Goal: Task Accomplishment & Management: Use online tool/utility

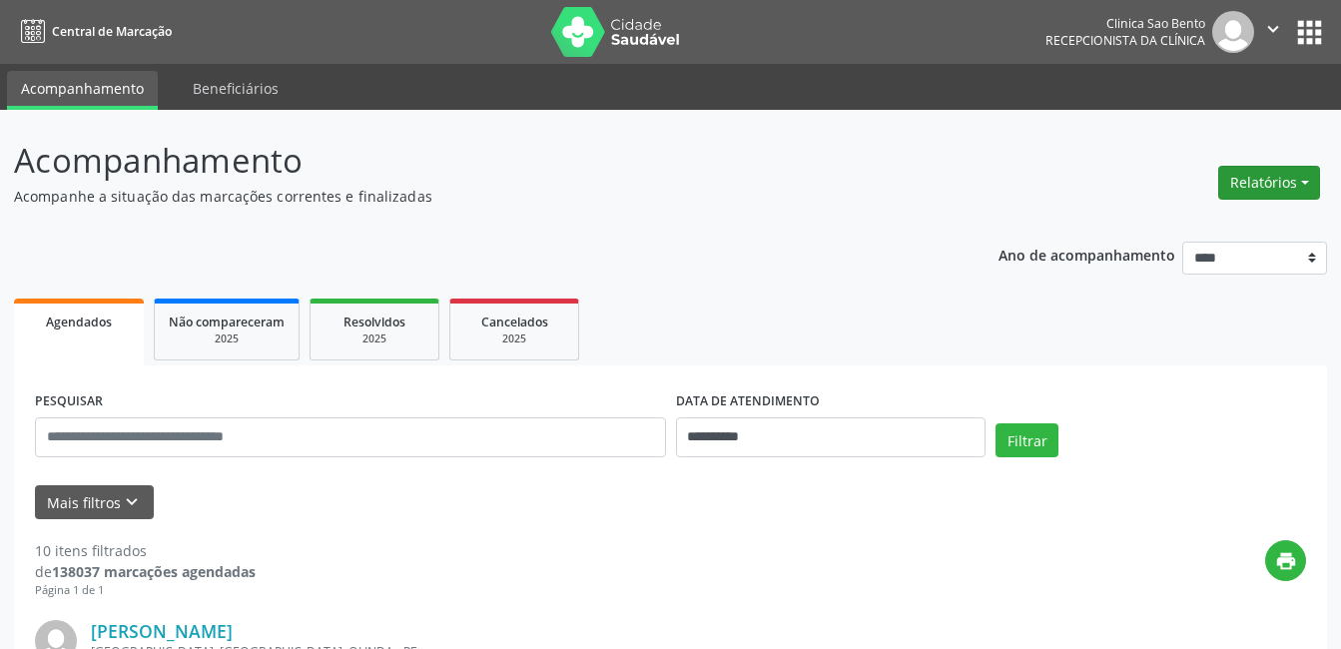
click at [1272, 182] on button "Relatórios" at bounding box center [1270, 183] width 102 height 34
click at [1198, 234] on link "Agendamentos" at bounding box center [1214, 226] width 215 height 28
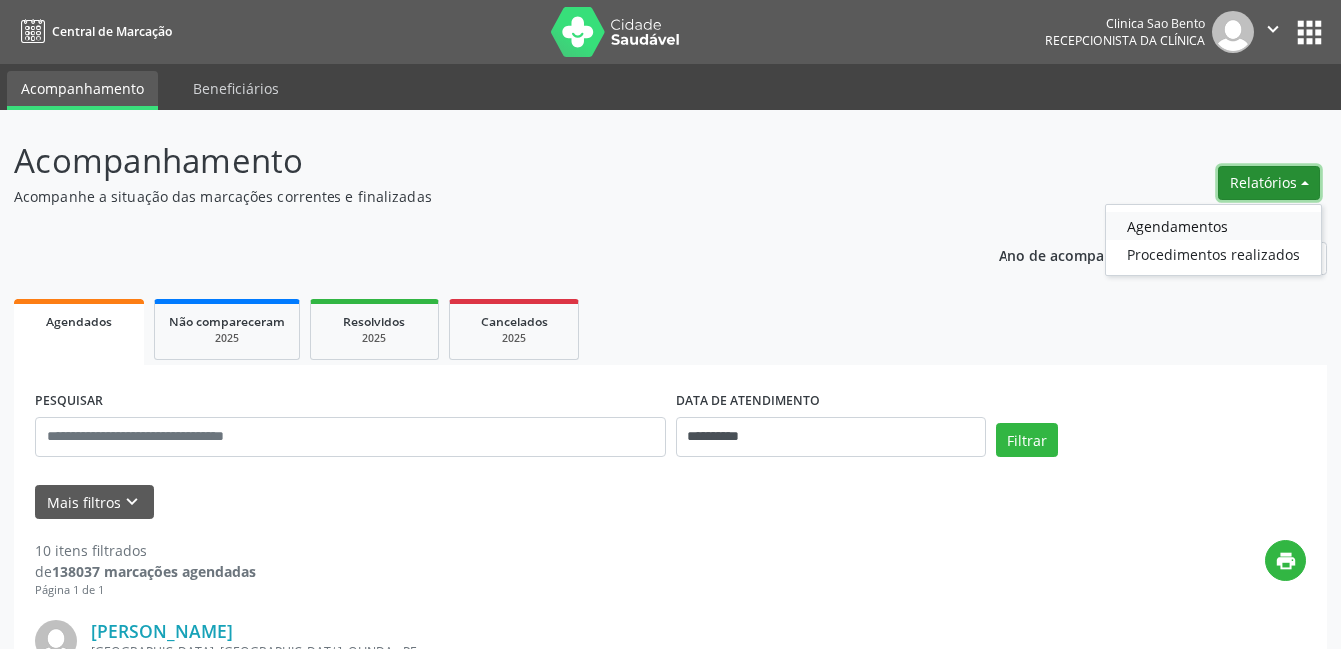
select select "*"
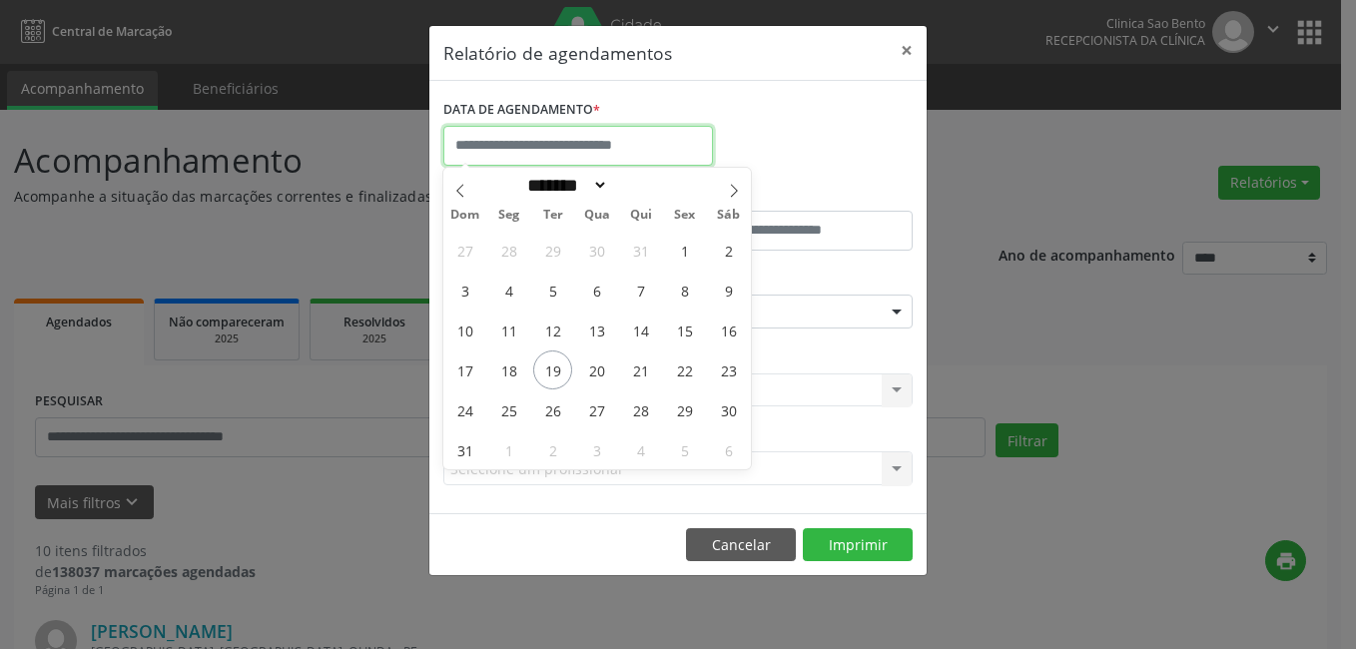
click at [535, 137] on input "text" at bounding box center [578, 146] width 270 height 40
click at [555, 366] on span "19" at bounding box center [552, 370] width 39 height 39
type input "**********"
click at [555, 366] on span "19" at bounding box center [552, 370] width 39 height 39
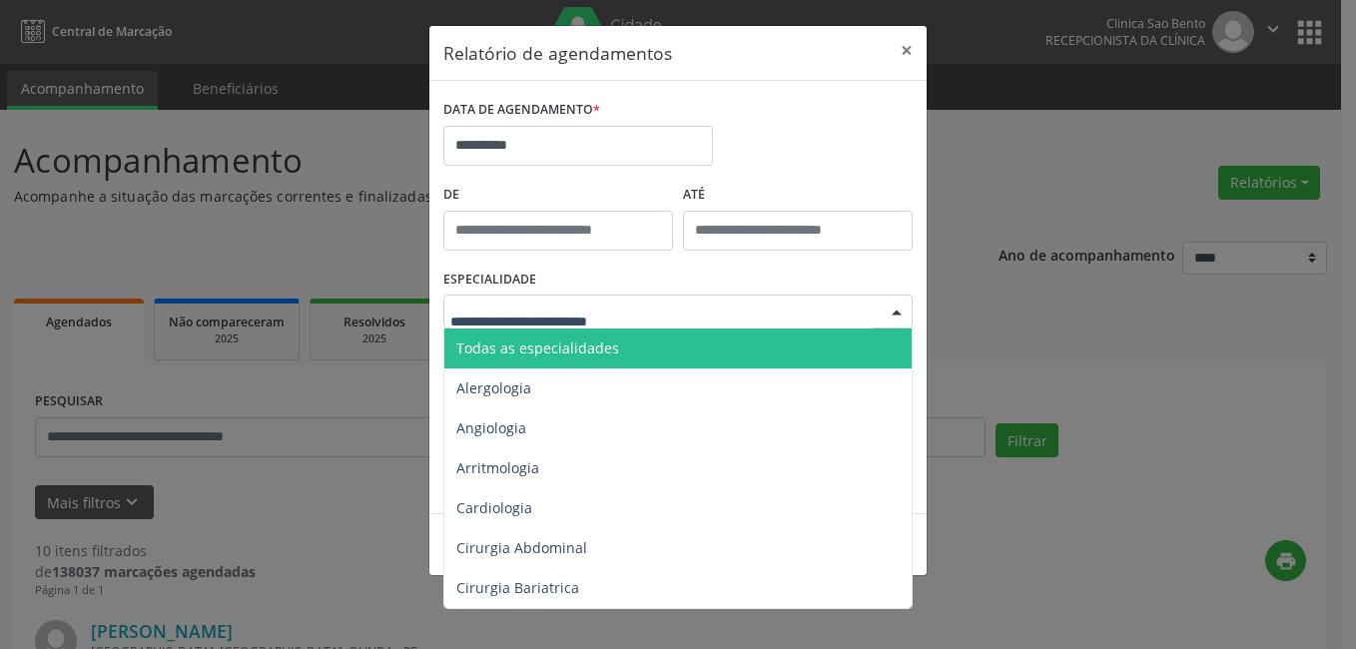
drag, startPoint x: 559, startPoint y: 350, endPoint x: 562, endPoint y: 333, distance: 17.2
click at [559, 348] on span "Todas as especialidades" at bounding box center [537, 348] width 163 height 19
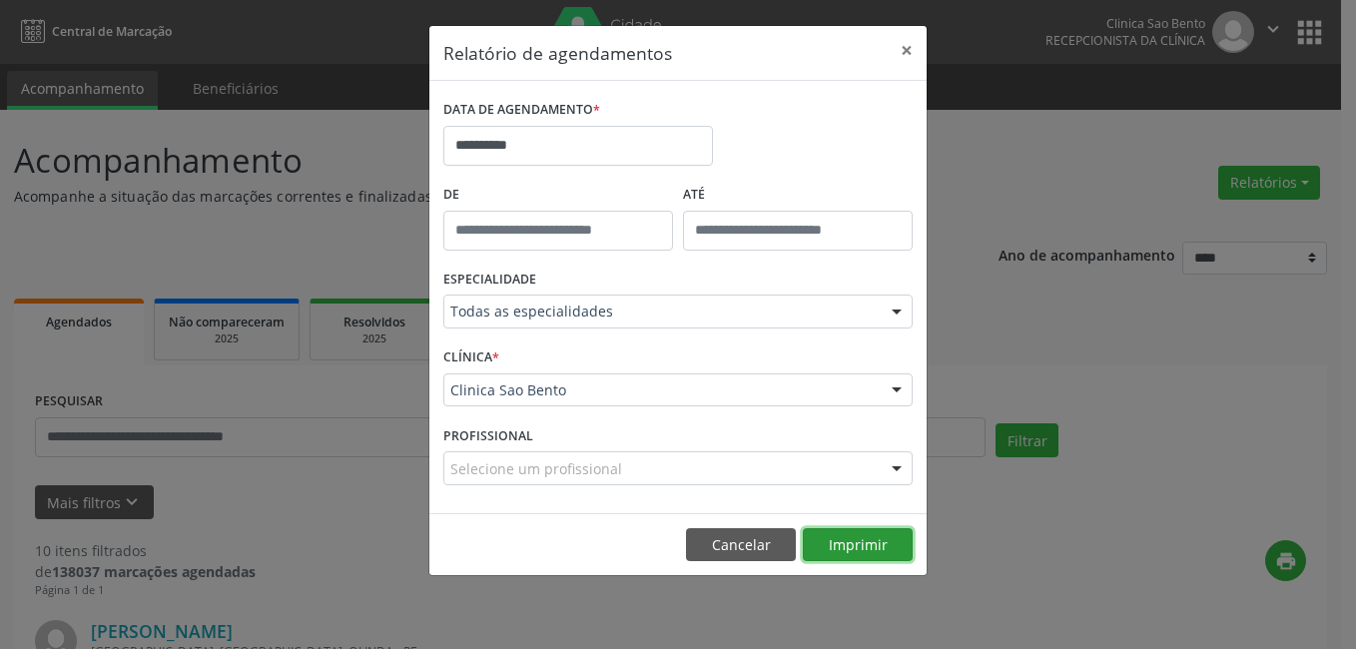
click at [848, 546] on button "Imprimir" at bounding box center [858, 545] width 110 height 34
